Goal: Task Accomplishment & Management: Use online tool/utility

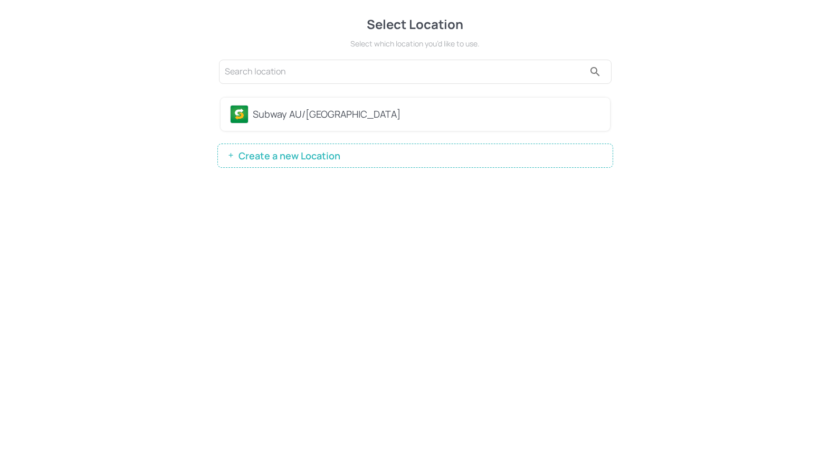
click at [315, 120] on div "Subway AU/[GEOGRAPHIC_DATA]" at bounding box center [427, 114] width 348 height 14
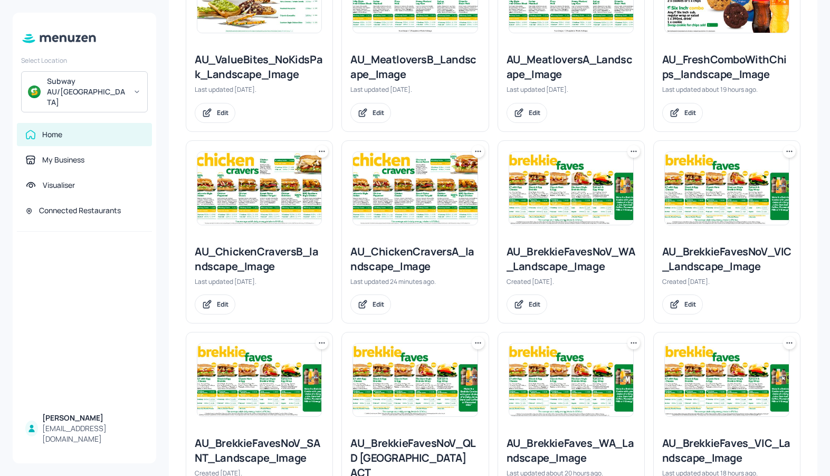
scroll to position [581, 0]
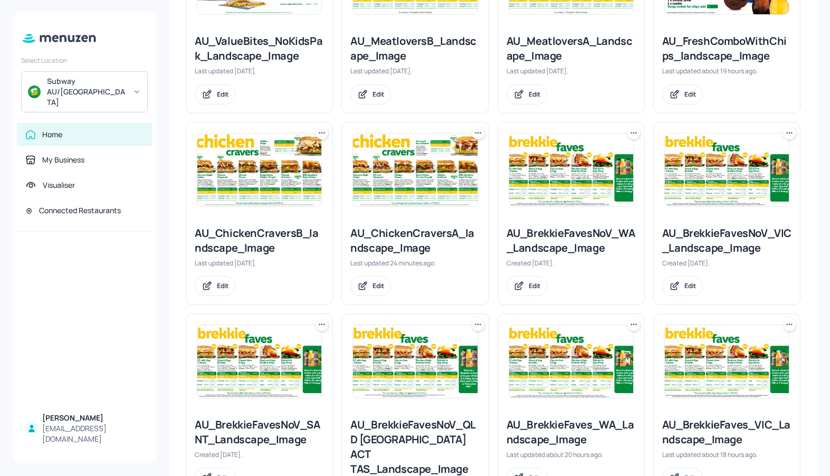
click at [383, 167] on img at bounding box center [415, 170] width 124 height 73
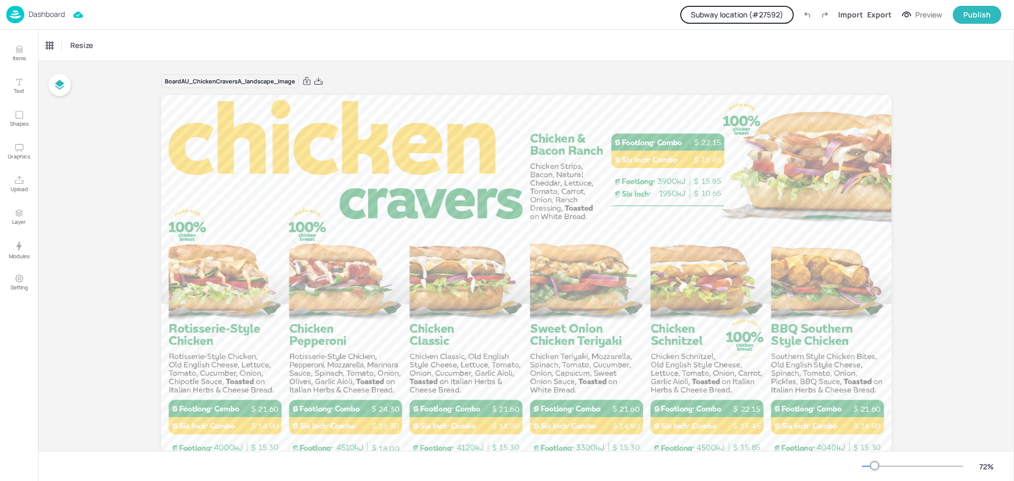
click at [727, 12] on button "Subway location (# 27592 )" at bounding box center [737, 15] width 114 height 18
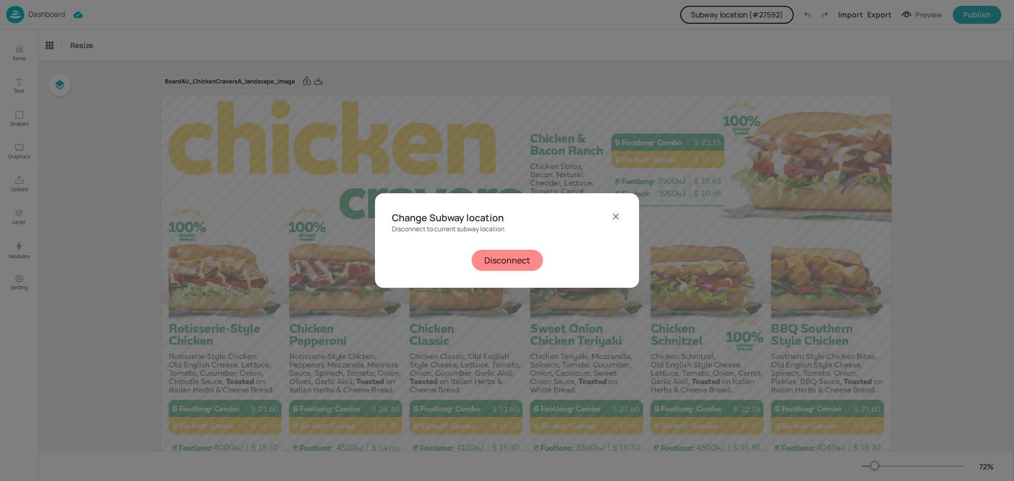
click at [510, 259] on button "Disconnect" at bounding box center [506, 260] width 71 height 21
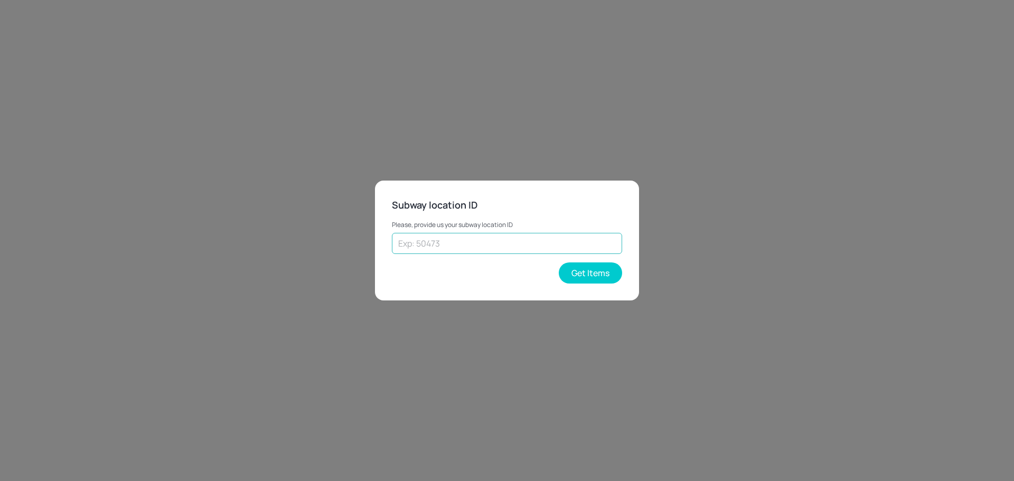
click at [487, 248] on input "text" at bounding box center [507, 243] width 230 height 21
type input "54701"
click at [579, 271] on button "Get Items" at bounding box center [590, 272] width 63 height 21
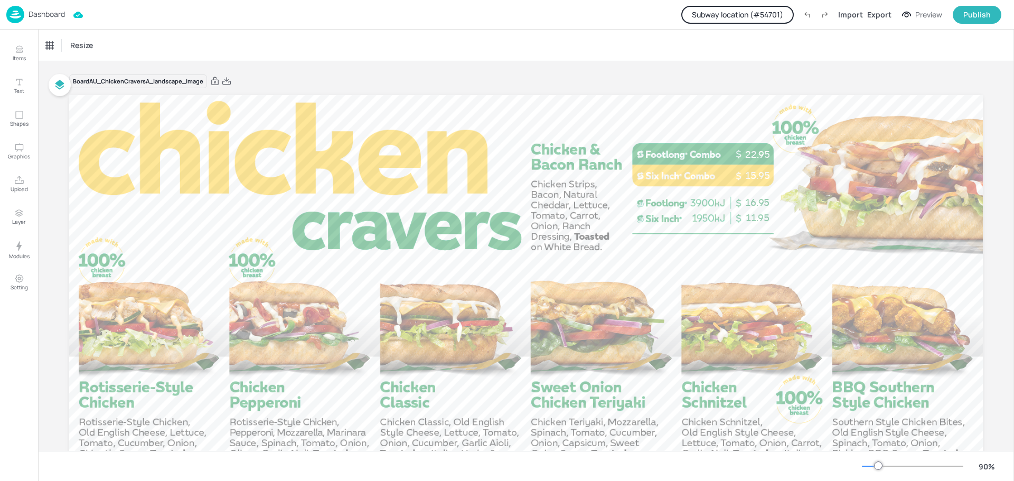
click at [47, 14] on p "Dashboard" at bounding box center [47, 14] width 36 height 7
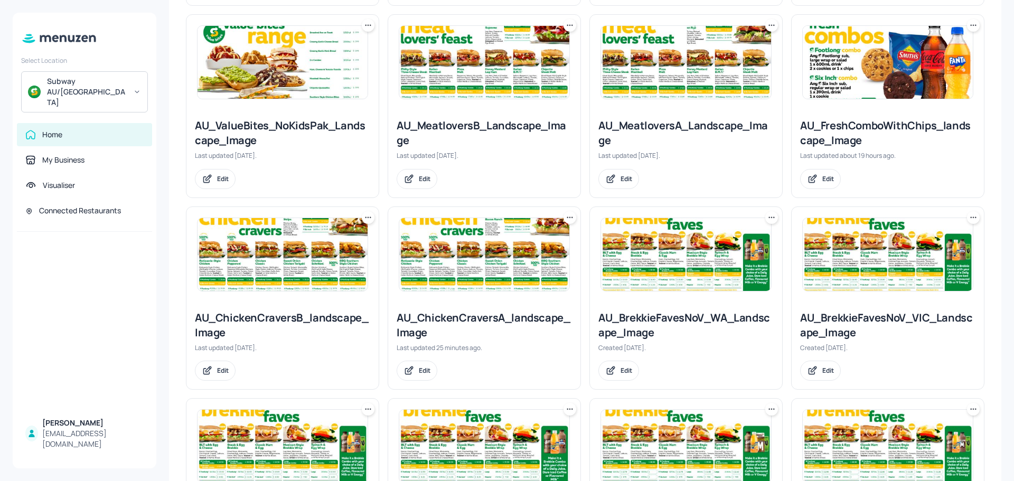
scroll to position [528, 0]
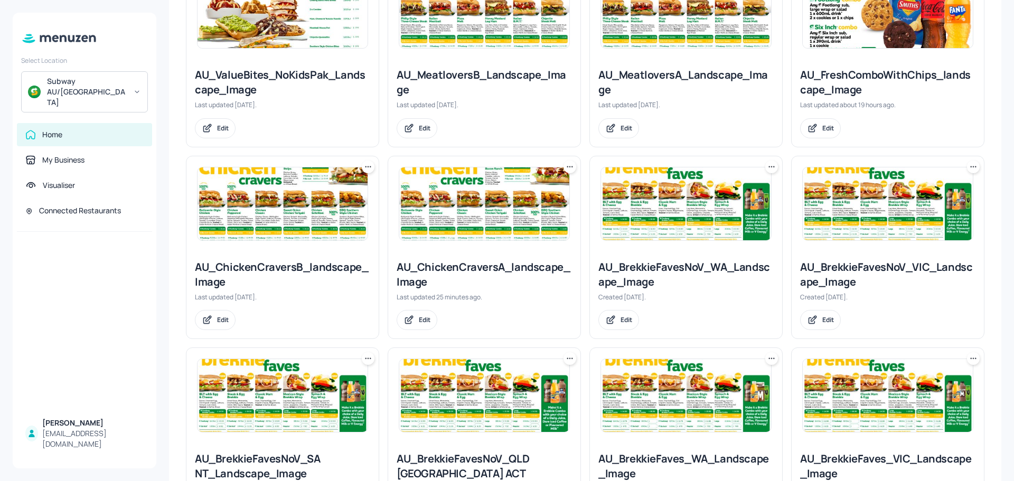
click at [479, 212] on img at bounding box center [484, 203] width 170 height 73
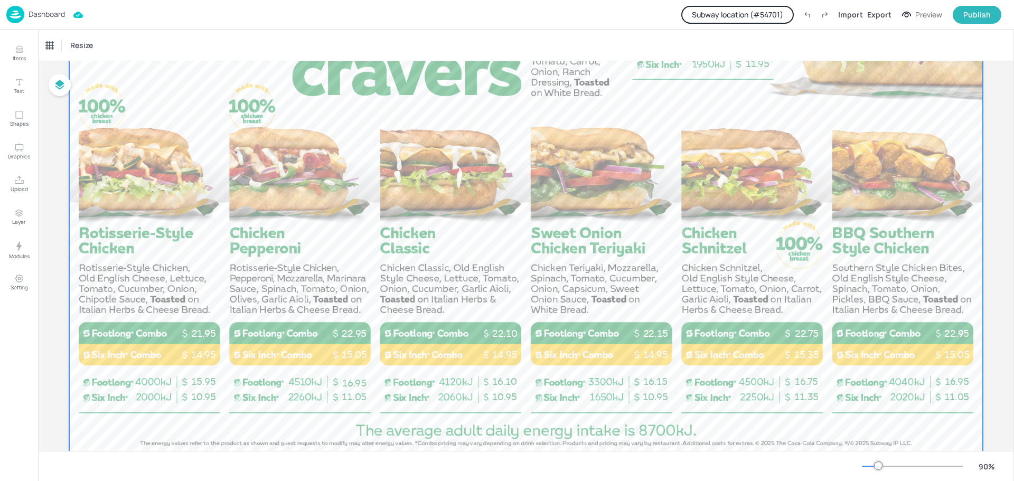
scroll to position [158, 0]
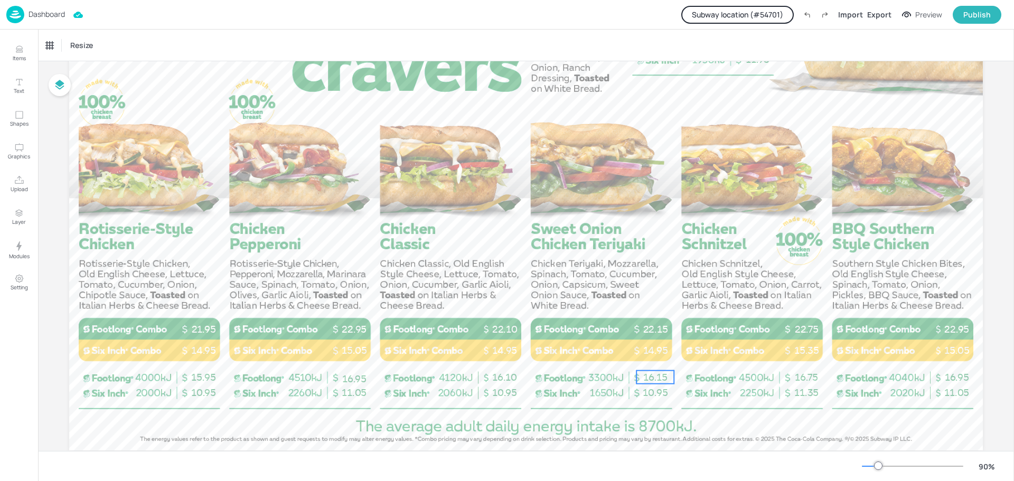
click at [658, 377] on span "16.15" at bounding box center [655, 377] width 24 height 12
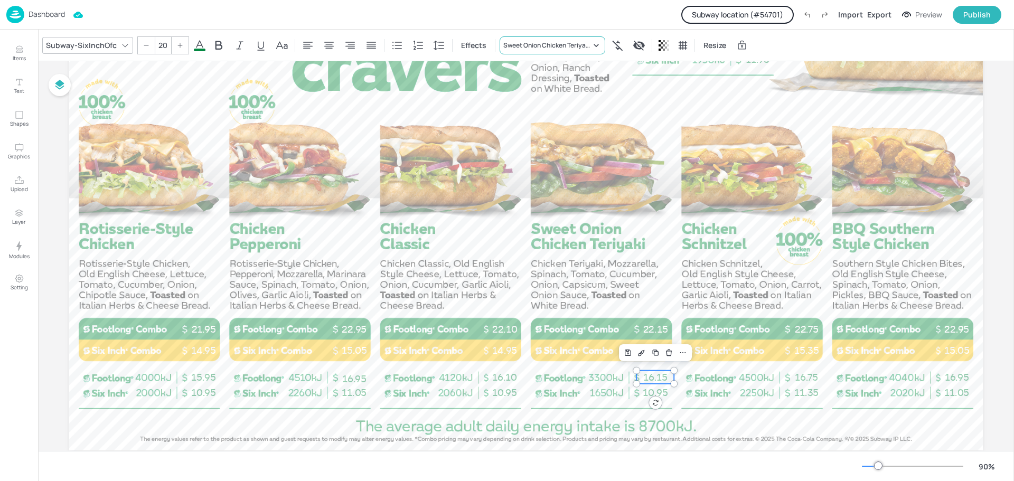
click at [592, 39] on div "Sweet Onion Chicken Teriyaki Sub - 12"" at bounding box center [552, 45] width 106 height 18
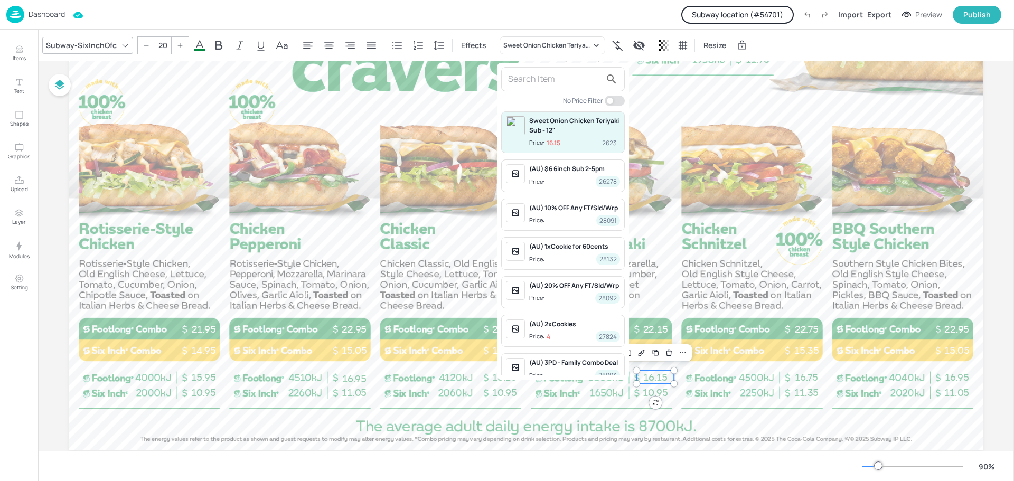
click at [589, 13] on div at bounding box center [507, 240] width 1014 height 481
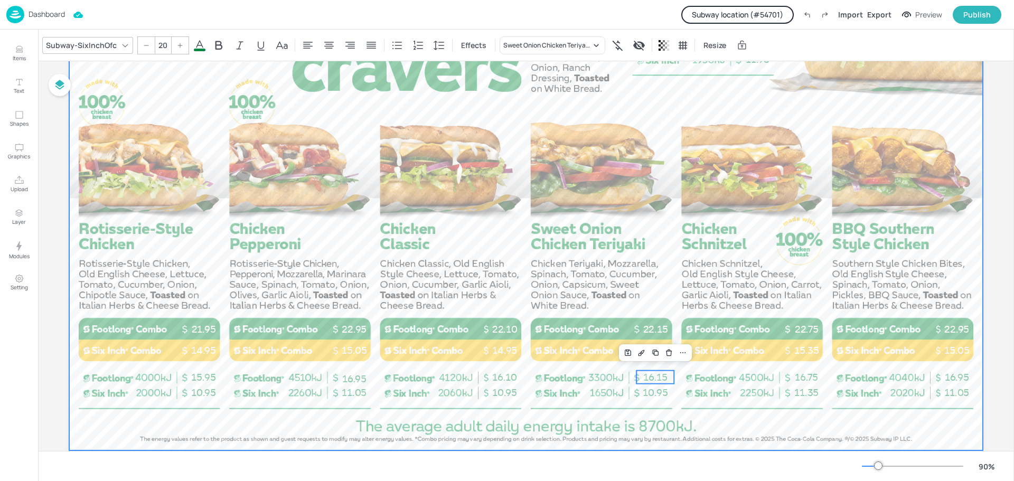
click at [763, 414] on div at bounding box center [525, 194] width 913 height 514
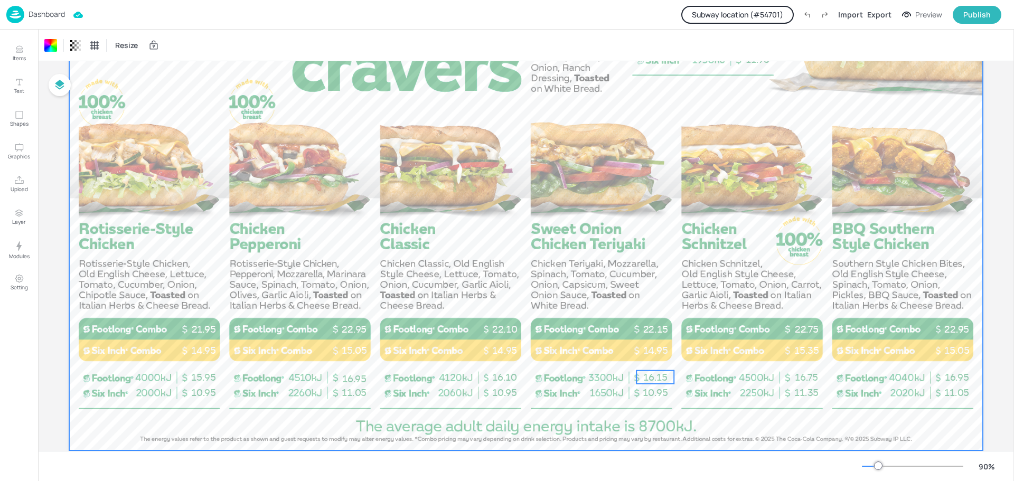
click at [660, 373] on span "16.15" at bounding box center [655, 377] width 24 height 12
